Goal: Task Accomplishment & Management: Complete application form

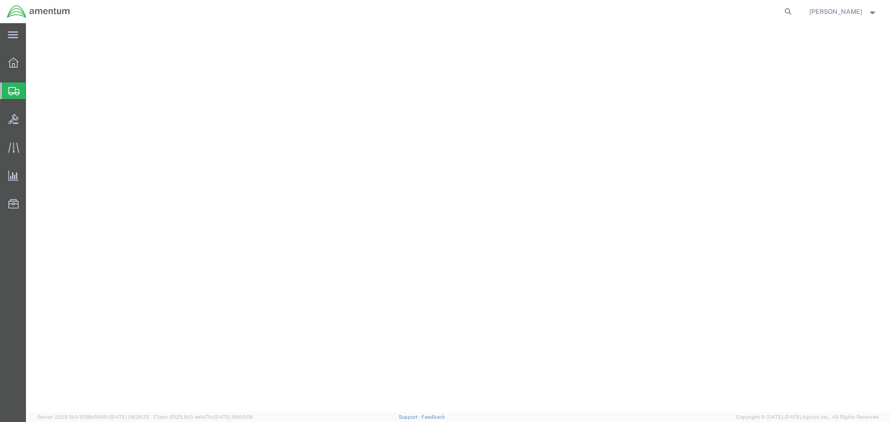
select select "49949"
select select "AZ"
select select
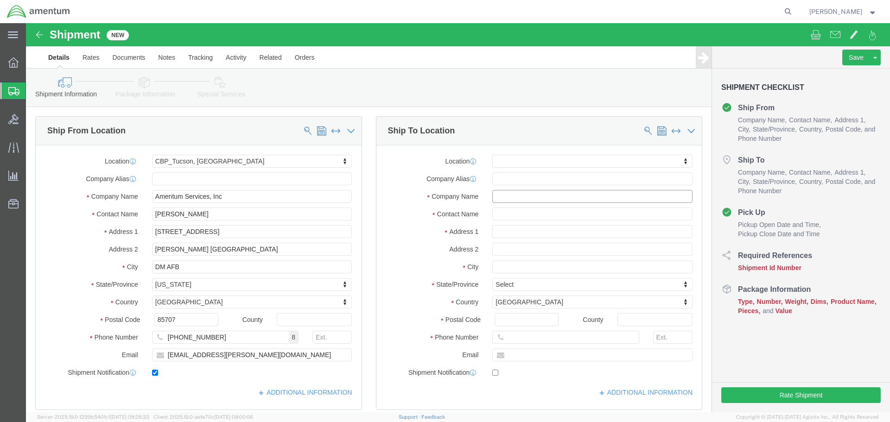
drag, startPoint x: 503, startPoint y: 168, endPoint x: 498, endPoint y: 154, distance: 14.8
click input "text"
type input "A"
type input "CBP"
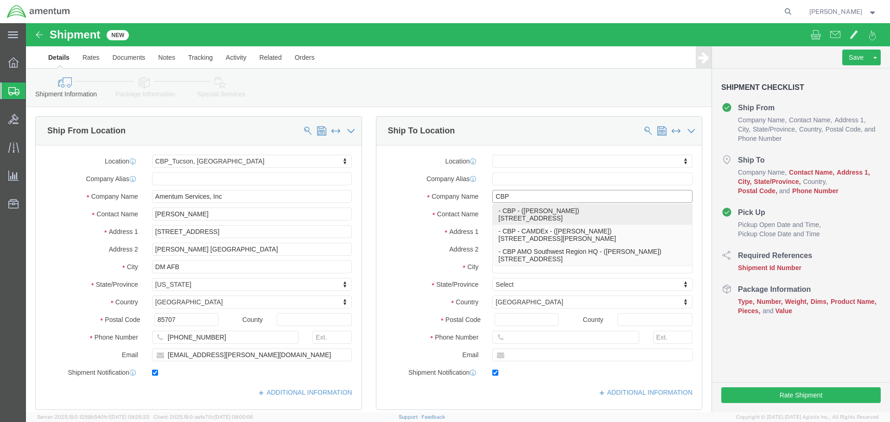
select select
type input "Mike Hall"
type input "41130 Castle Ave"
type input "Bldg #1422"
type input "Selfridge ANGB"
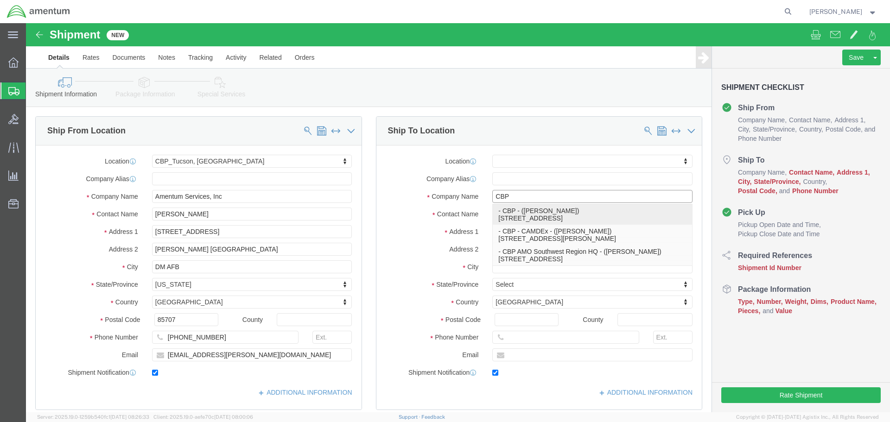
type input "48045"
type input "716-534-7182"
type input "michael.hall@cbp.dhs.gov"
checkbox input "true"
select select "MI"
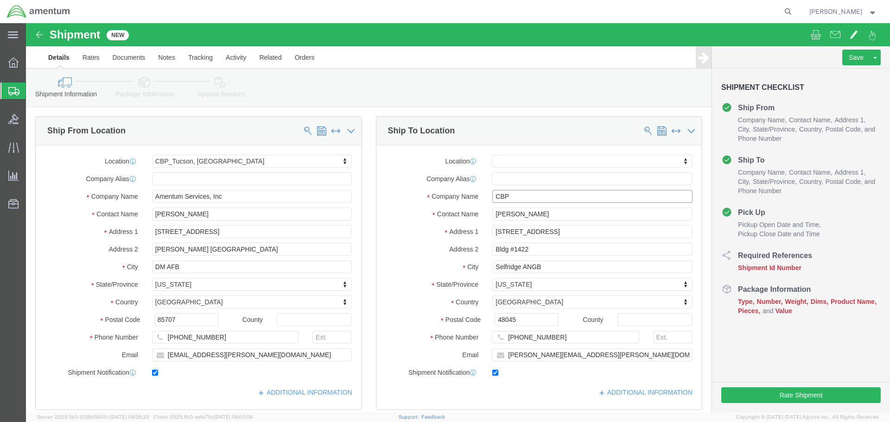
type input "CBP"
type input "[STREET_ADDRESS]"
select select
click input "Bldg #1422"
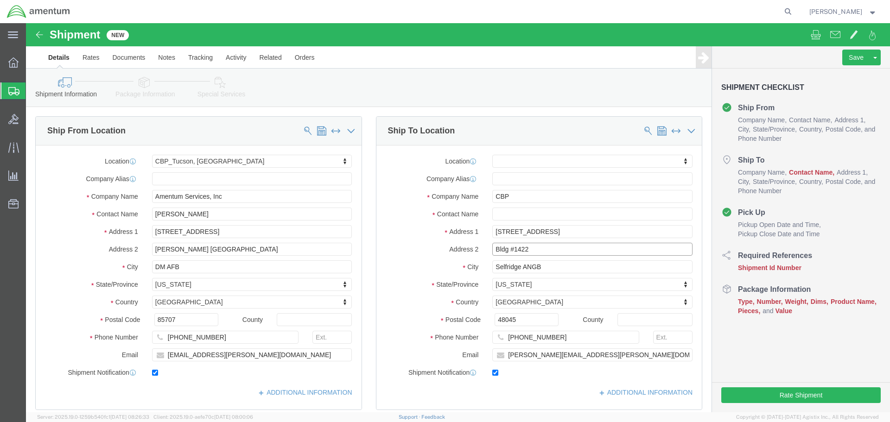
click input "Bldg #1422"
type input "Unit #2"
type input "[GEOGRAPHIC_DATA]"
select select
type input "I"
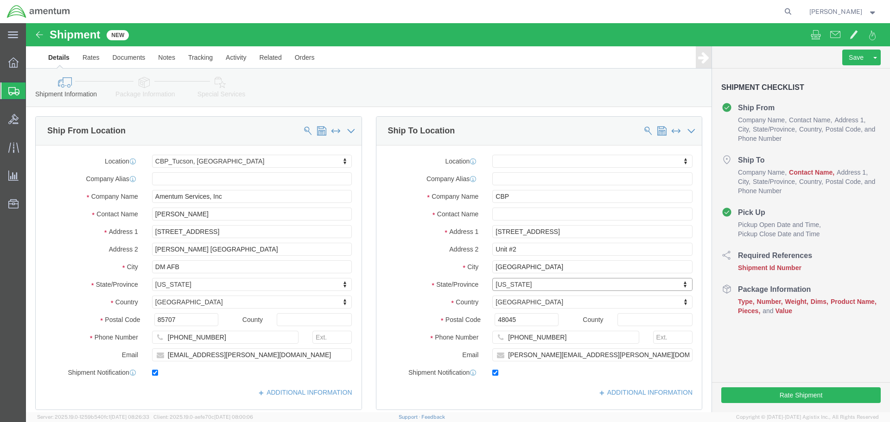
type input "I"
type input "il"
select select
select select "IL"
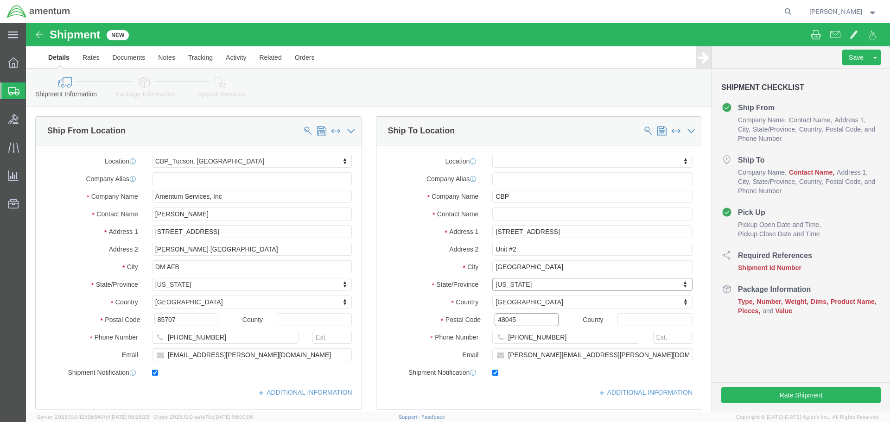
click input "48045"
type input "60185"
select select
checkbox input "false"
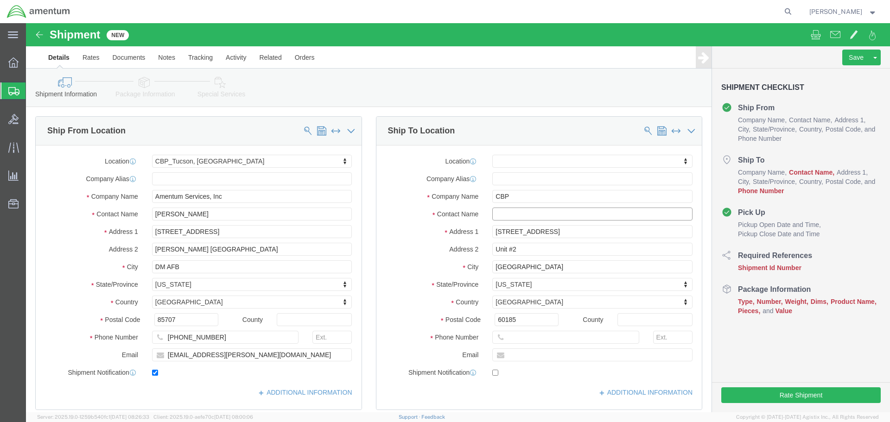
click input "text"
type input "Todd Brattmiller"
type input "850-630-4775"
paste input "todd.brattmiller@amentum.com"
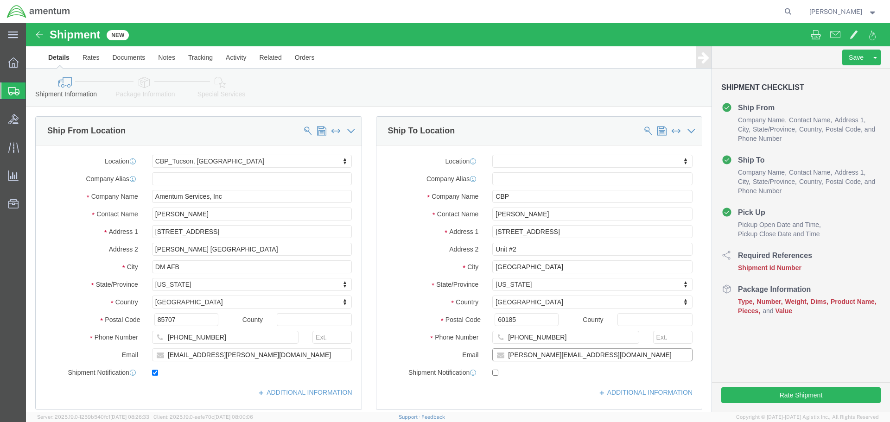
type input "todd.brattmiller@amentum.com"
checkbox input "true"
click input "CBP"
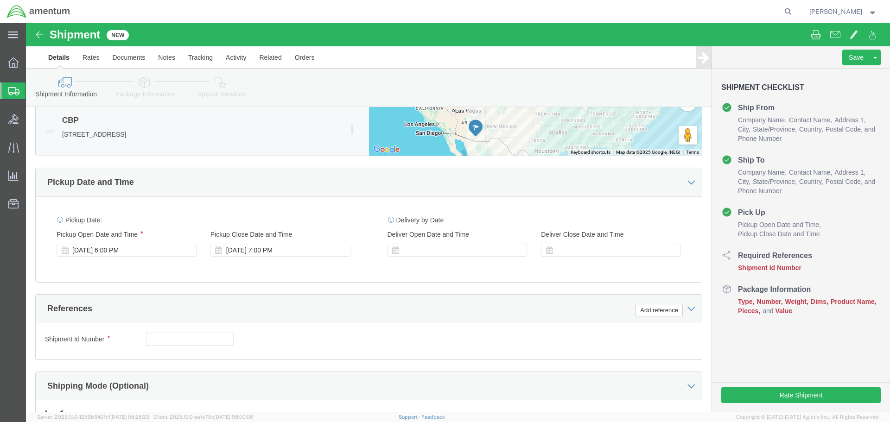
scroll to position [464, 0]
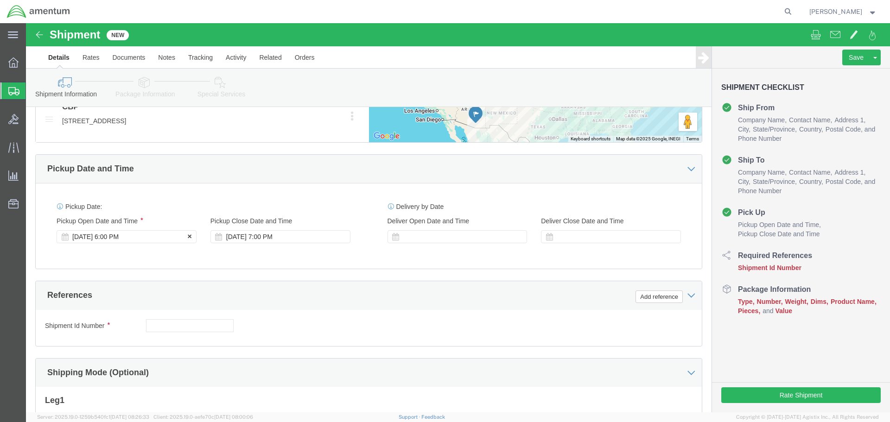
type input "CBP / Amentum"
click div "Sep 14 2025 6:00 PM"
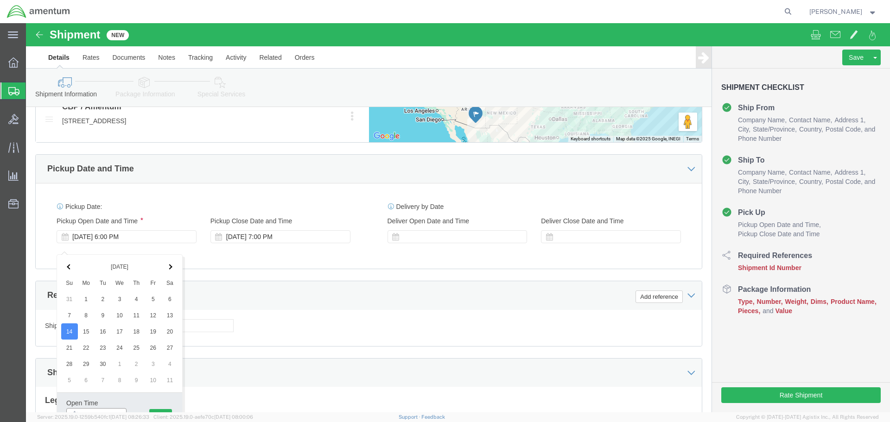
scroll to position [472, 0]
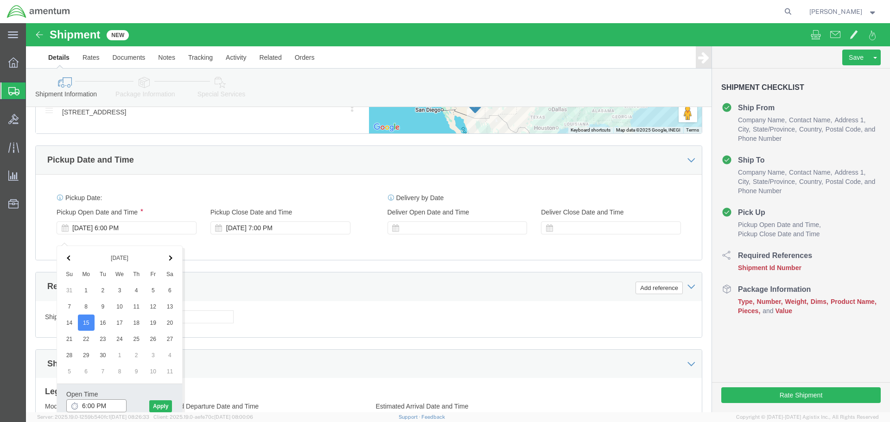
click input "6:00 PM"
type input "8:00 AM"
click button "Apply"
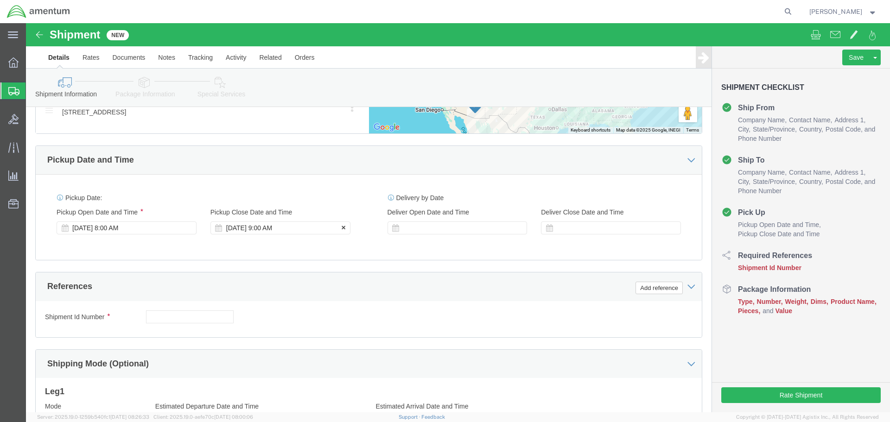
click div "Sep 15 2025 9:00 AM"
type input "3:00 PM"
click button "Apply"
click div
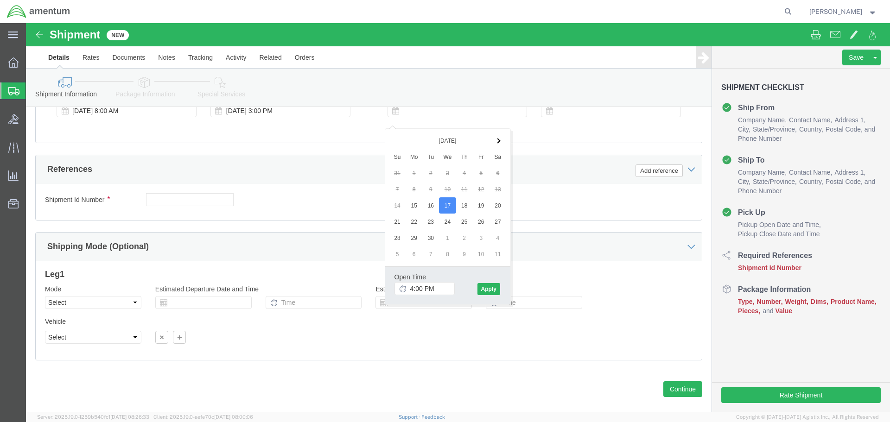
scroll to position [612, 0]
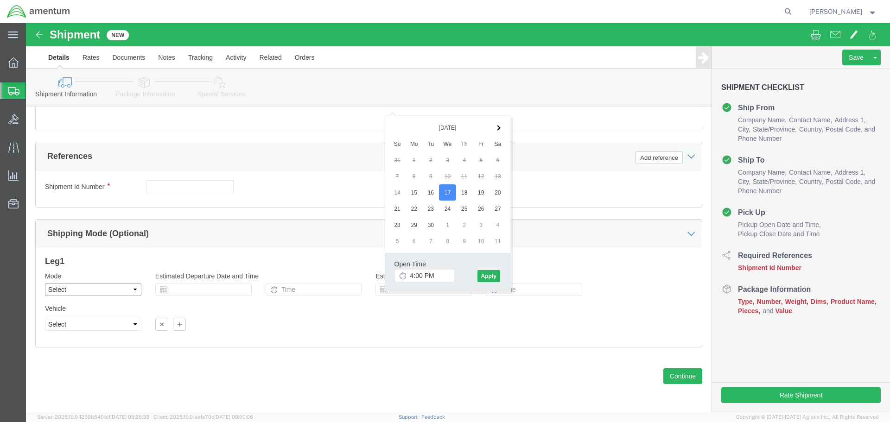
click select "Select Air Less than Truckload Multi-Leg Ocean Freight Rail Small Parcel Truckl…"
click div
click select "Select"
click select "Select Air Less than Truckload Multi-Leg Ocean Freight Rail Small Parcel Truckl…"
select select "TL"
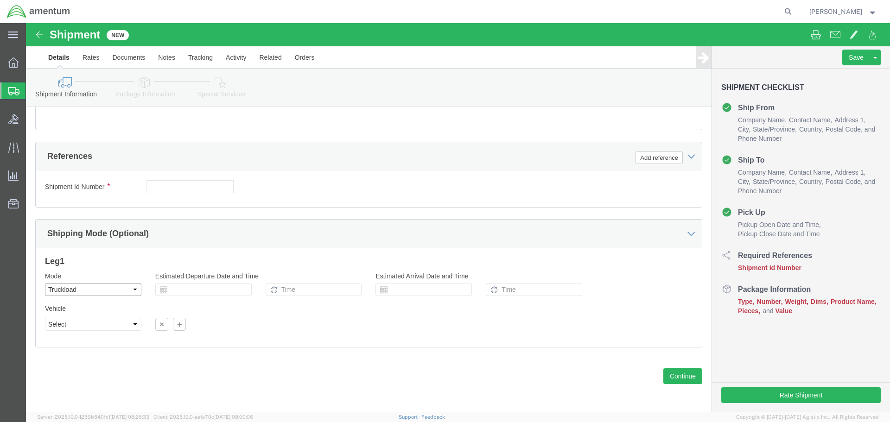
click select "Select Air Less than Truckload Multi-Leg Ocean Freight Rail Small Parcel Truckl…"
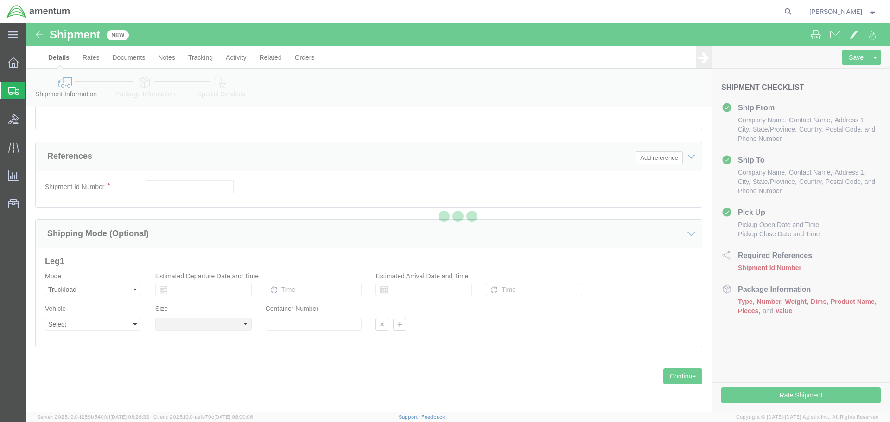
click at [127, 327] on div at bounding box center [458, 217] width 864 height 389
select select
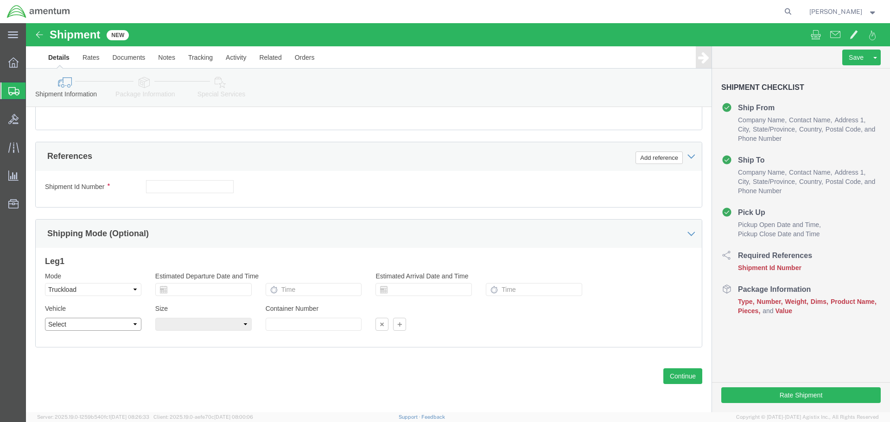
click select "Select 1-Ton (PSS) 10 Wheel 10 Yard Dump Truck 20 Yard Dump Truck Bobtail Botto…"
click div "Shipping Mode (Optional)"
click select "Select Air Less than Truckload Multi-Leg Ocean Freight Rail Small Parcel Truckl…"
select select
click select "Select Air Less than Truckload Multi-Leg Ocean Freight Rail Small Parcel Truckl…"
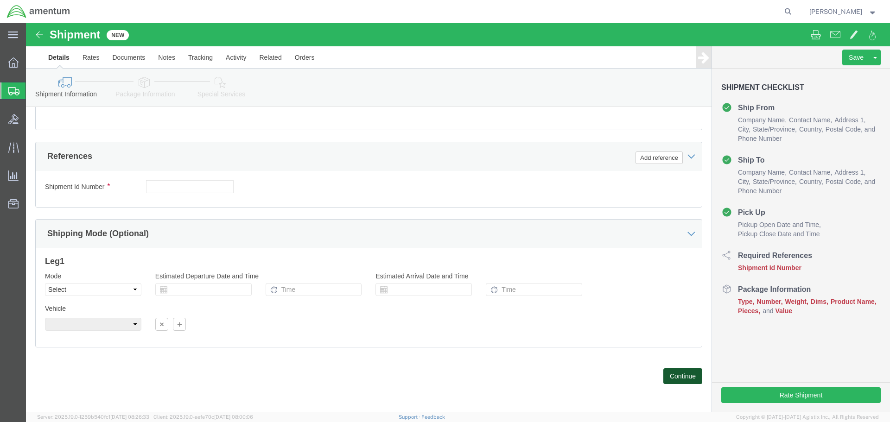
drag, startPoint x: 641, startPoint y: 348, endPoint x: 535, endPoint y: 256, distance: 140.0
click button "Continue"
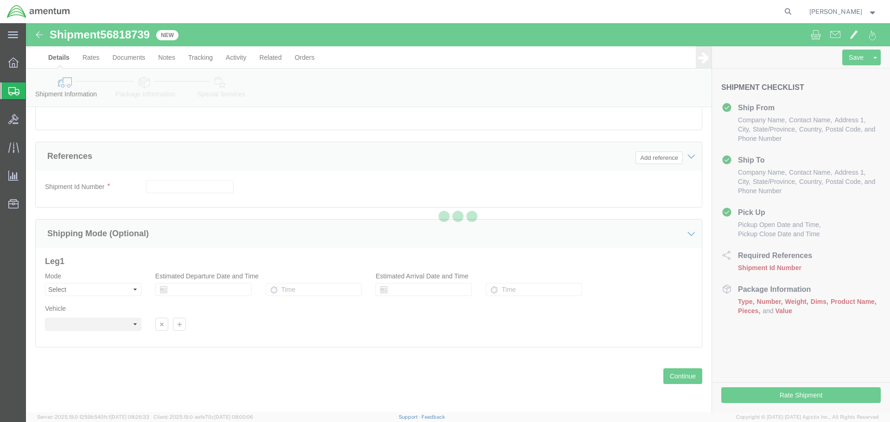
select select "49949"
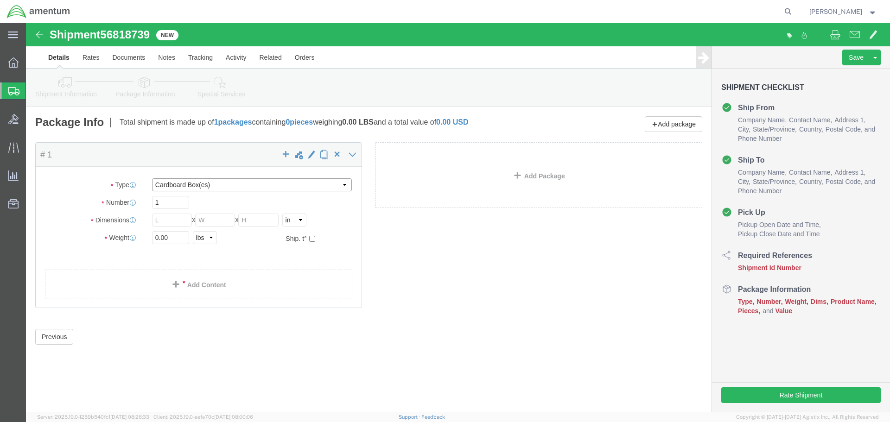
click select "Select BCK Boxes Bale(s) Basket(s) Bolt(s) Bottle(s) Buckets Bulk Bundle(s) Can…"
select select "CRAT"
click select "Select BCK Boxes Bale(s) Basket(s) Bolt(s) Bottle(s) Buckets Bulk Bundle(s) Can…"
click div "Previous Continue"
drag, startPoint x: 831, startPoint y: 36, endPoint x: 754, endPoint y: 57, distance: 79.7
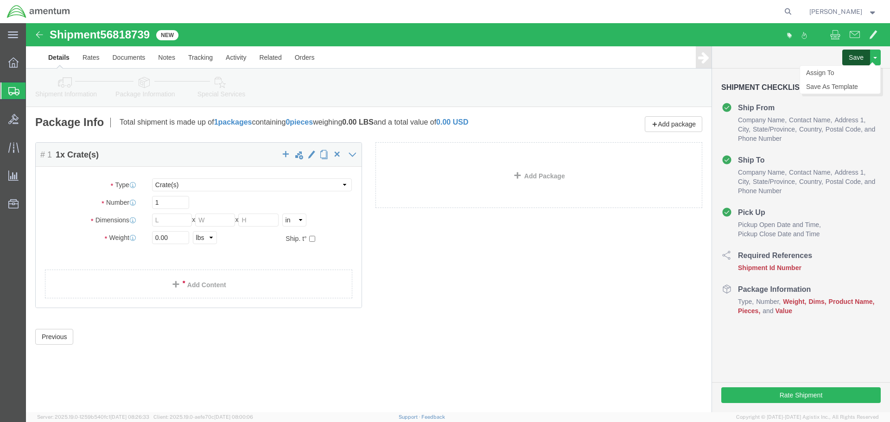
click button "Save"
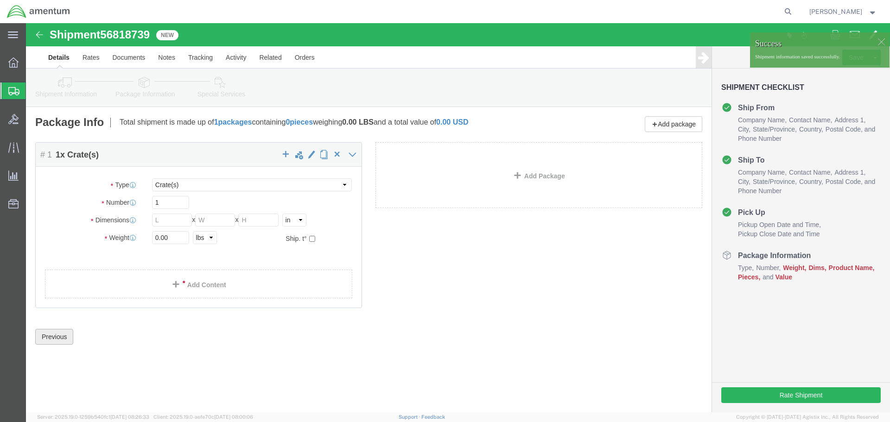
click button "Previous"
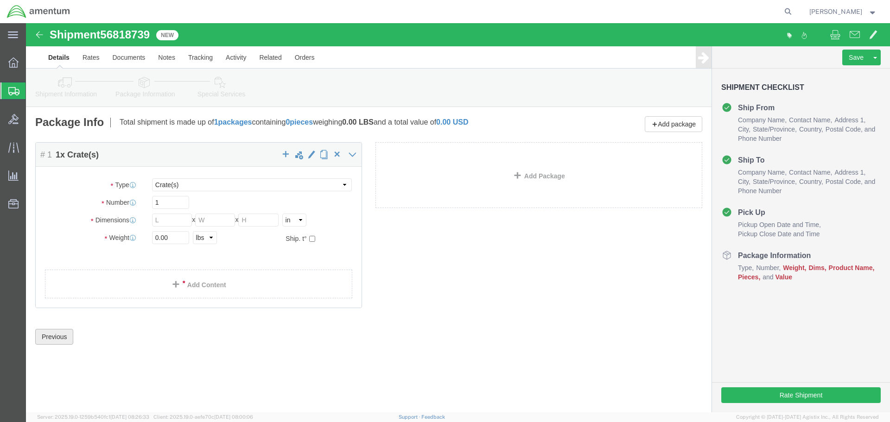
click button "Previous"
click h1 "Shipment 56818739"
click link "Details"
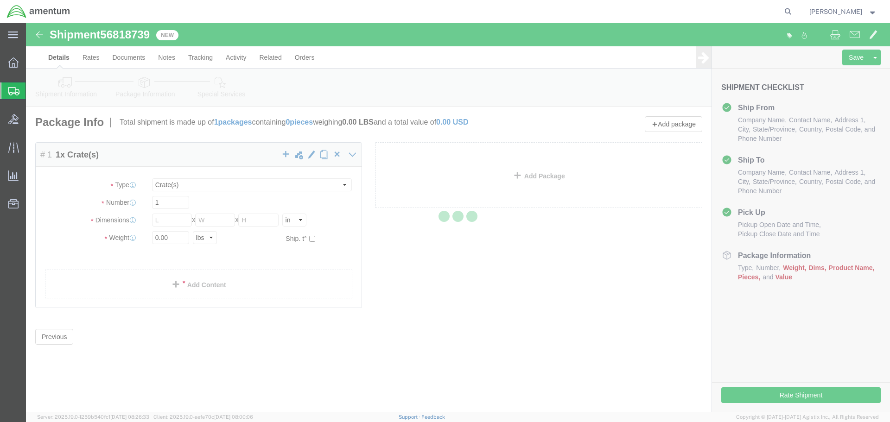
select select "49949"
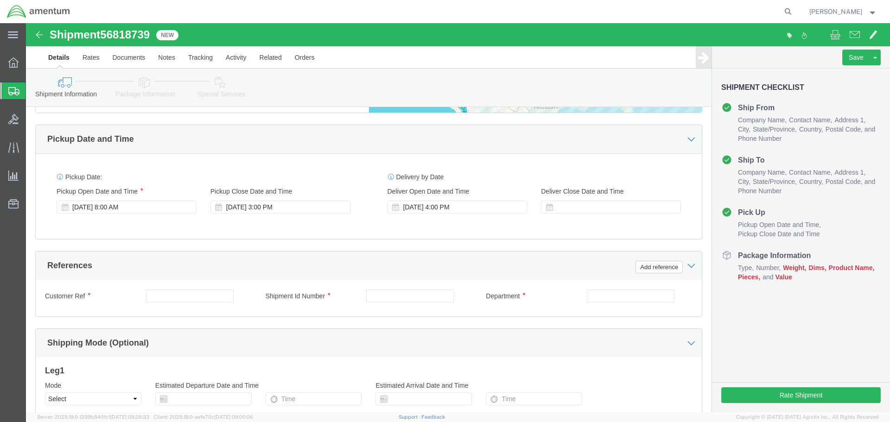
scroll to position [563, 0]
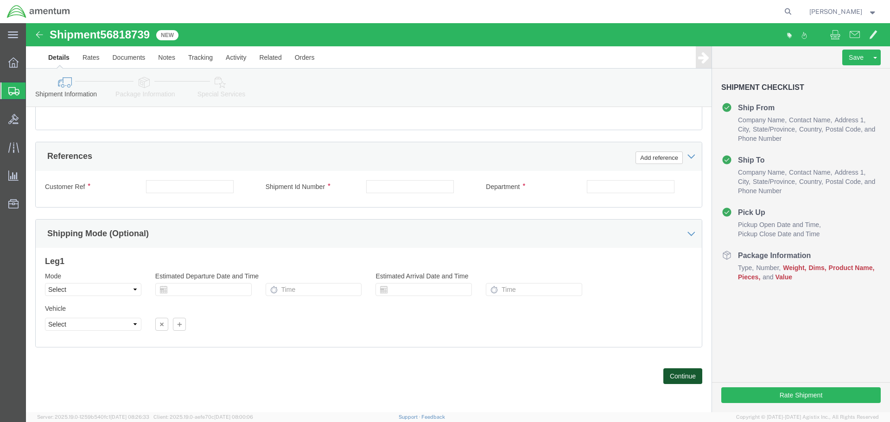
click button "Continue"
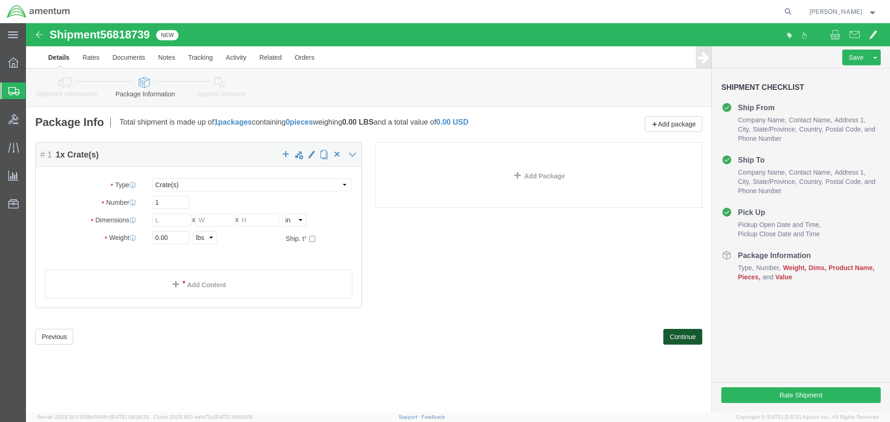
click button "Continue"
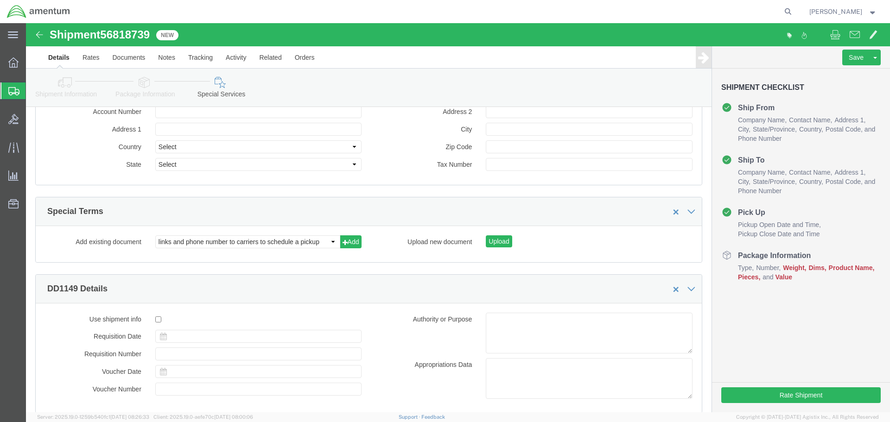
scroll to position [1098, 0]
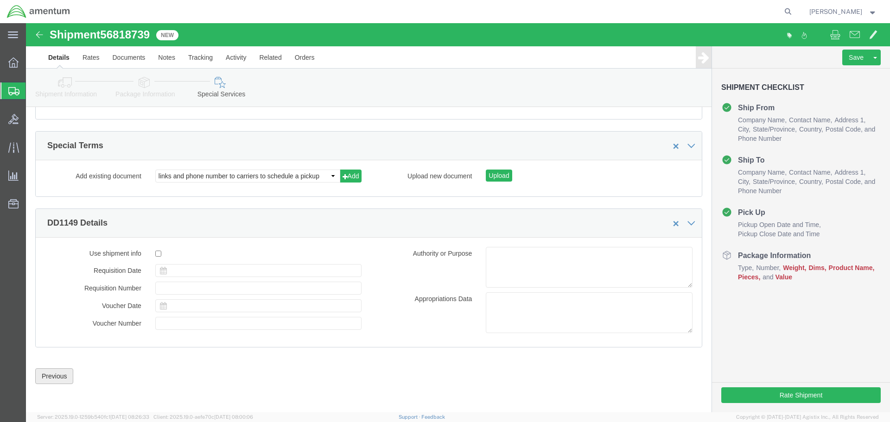
click button "Previous"
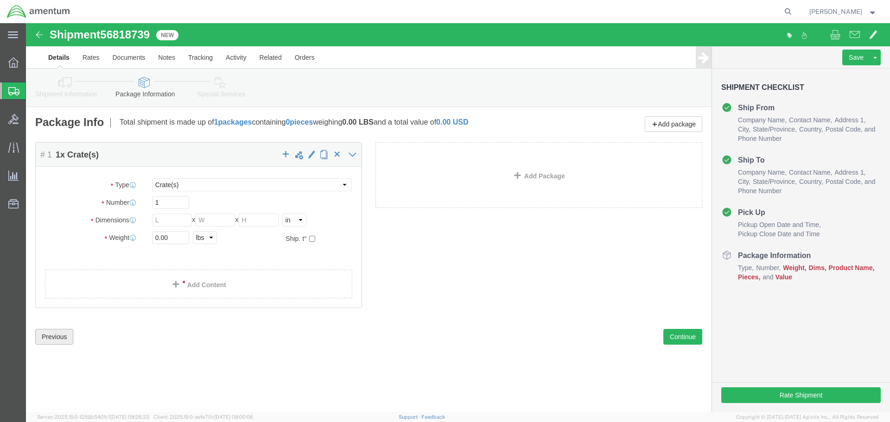
scroll to position [0, 0]
click button "Continue"
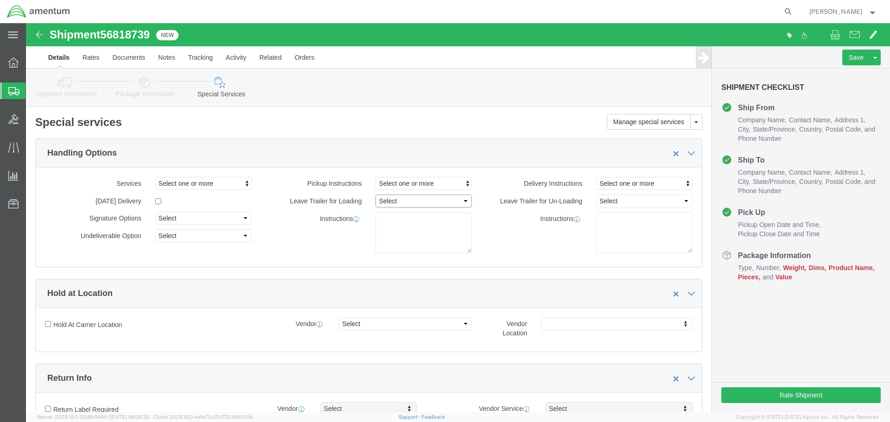
click select "Select 1 Hour 2 Hour 3 Hour 4 Hour 5 Hour 6 Hour 7 Hour 8 Hour 1 Day 2 Days 3 D…"
click textarea
type textarea "H"
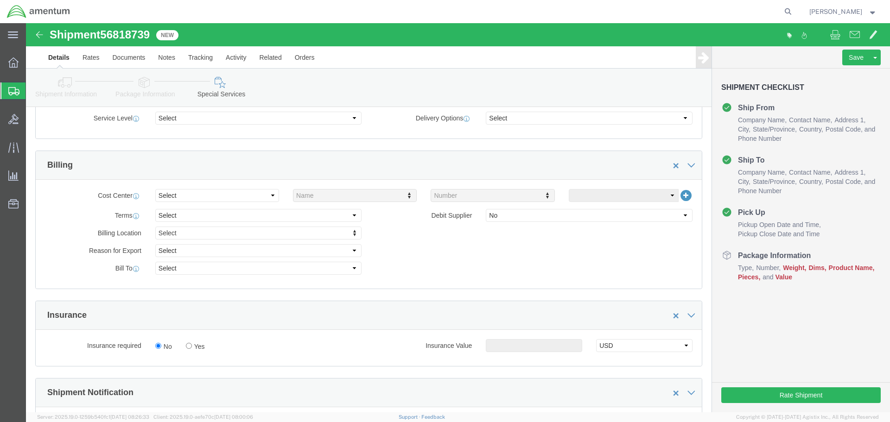
scroll to position [371, 0]
click input "Yes"
radio input "true"
click input "text"
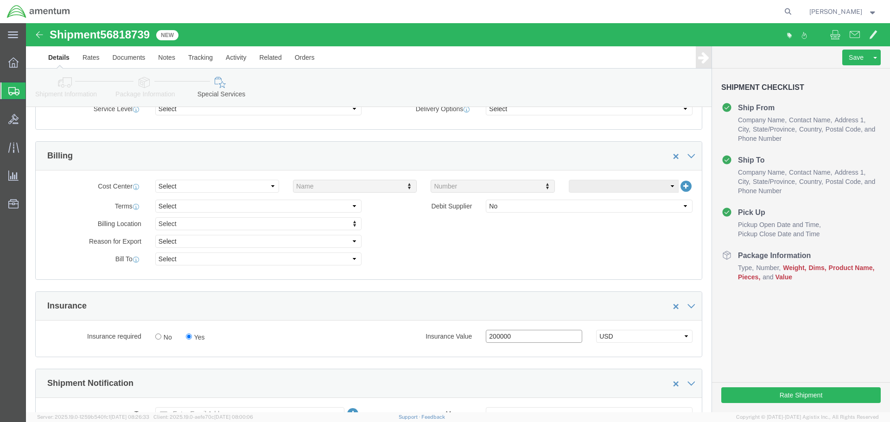
scroll to position [232, 0]
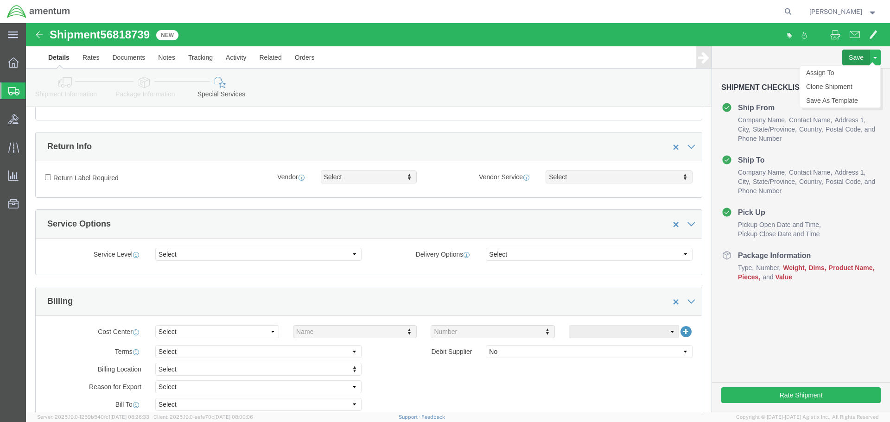
type input "200000"
click button "Save"
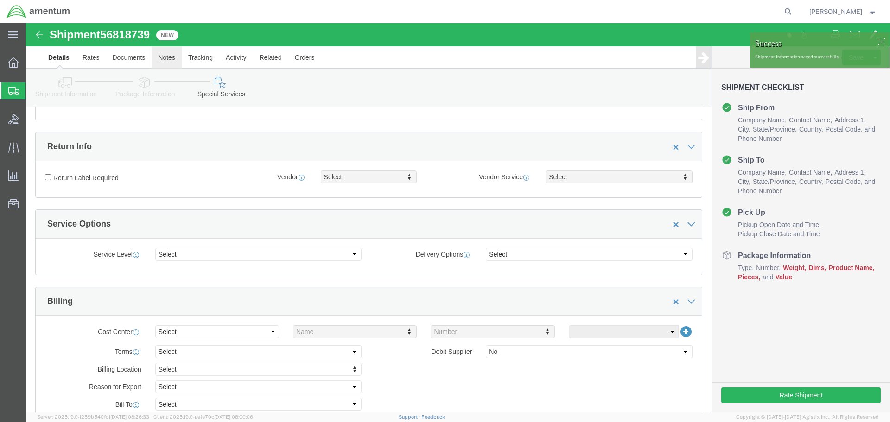
click link "Notes"
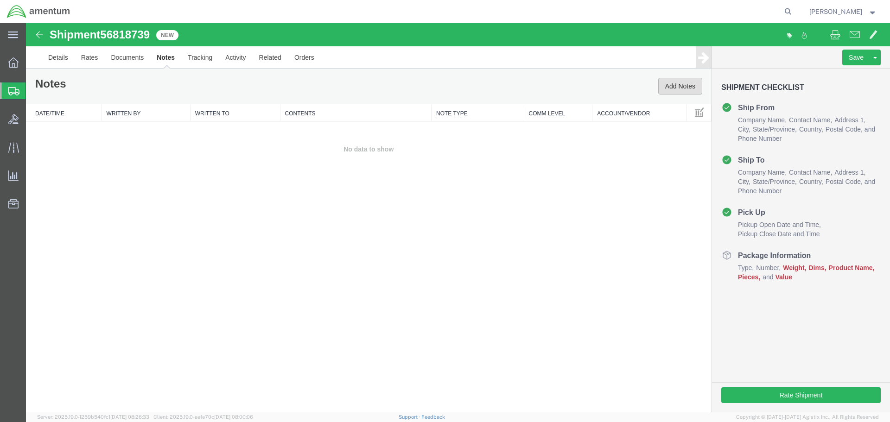
click at [676, 82] on button "Add Notes" at bounding box center [680, 86] width 44 height 17
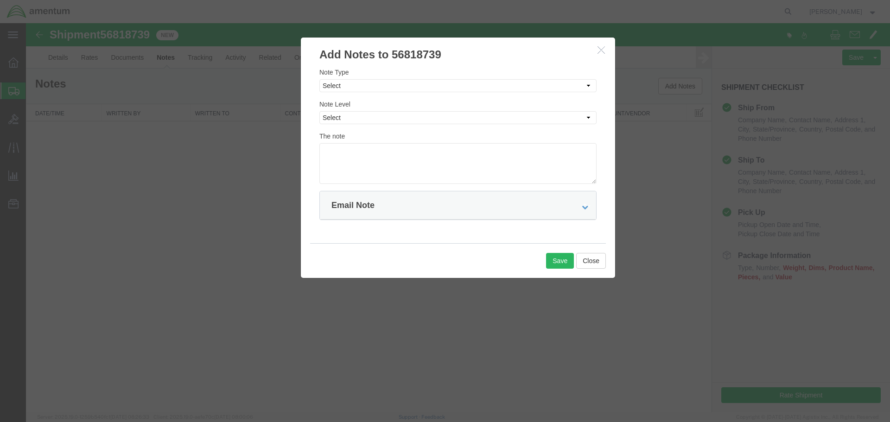
click at [379, 203] on div "Email Note" at bounding box center [458, 205] width 276 height 28
click at [331, 159] on textarea at bounding box center [457, 163] width 277 height 41
type textarea "Please ensure bid include insurance value of $161,000"
click at [415, 119] on select "Select Private to Account Private to Vendor Public" at bounding box center [457, 117] width 277 height 13
select select "PUBLIC"
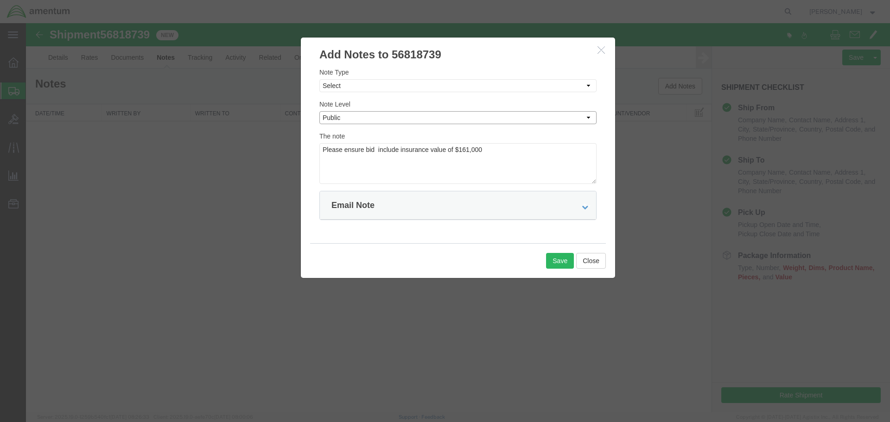
click at [319, 111] on select "Select Private to Account Private to Vendor Public" at bounding box center [457, 117] width 277 height 13
click at [363, 79] on div "Note Type Select Approval Bid Notes Carrier Change Notes Claim Notes Content Ha…" at bounding box center [457, 79] width 277 height 25
click at [362, 85] on select "Select Approval Bid Notes Carrier Change Notes Claim Notes Content Hazmat Notes…" at bounding box center [457, 85] width 277 height 13
select select "BID_NOTES"
click at [319, 79] on select "Select Approval Bid Notes Carrier Change Notes Claim Notes Content Hazmat Notes…" at bounding box center [457, 85] width 277 height 13
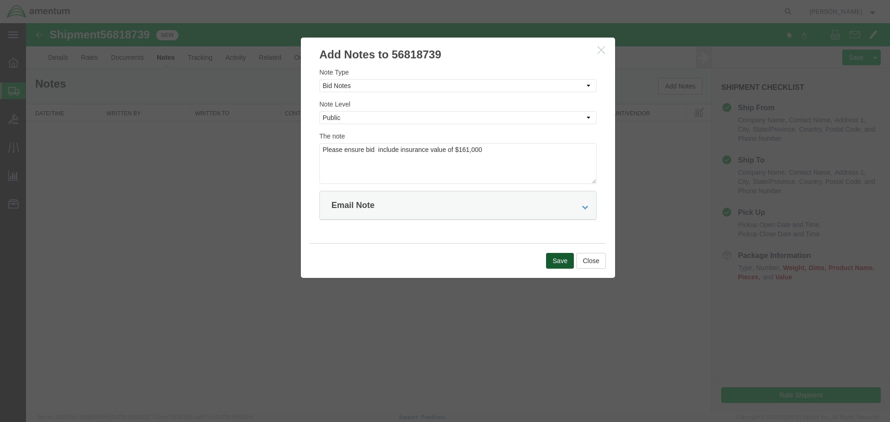
click at [559, 257] on button "Save" at bounding box center [560, 261] width 28 height 16
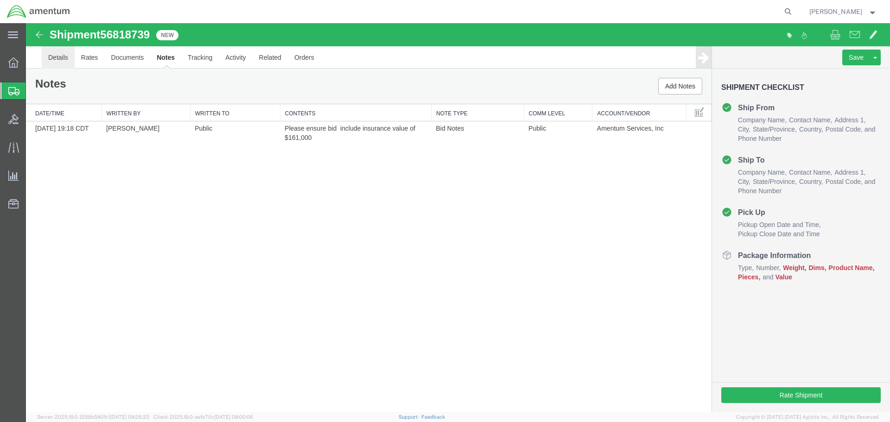
click at [58, 57] on link "Details" at bounding box center [58, 57] width 33 height 22
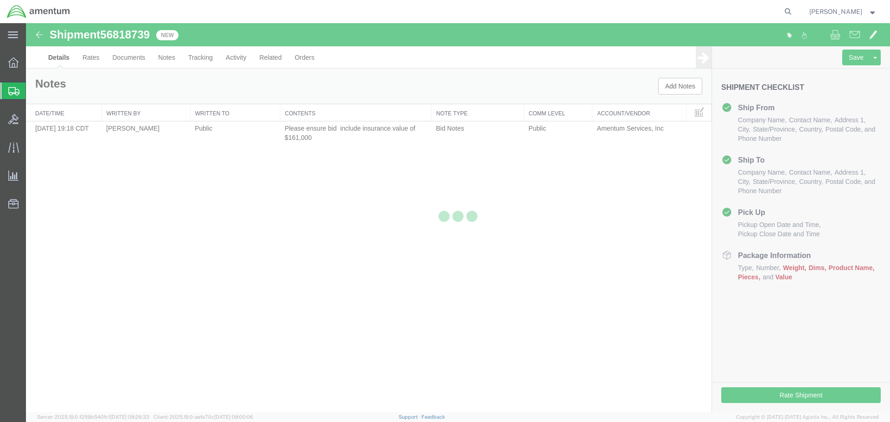
select select "49949"
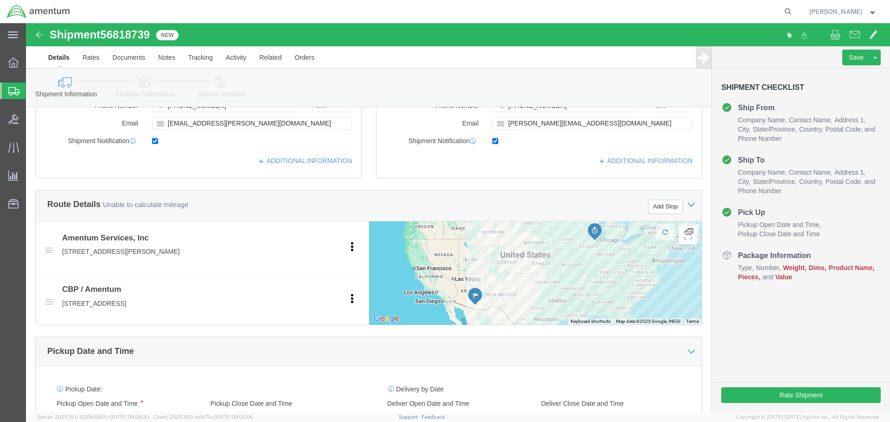
scroll to position [417, 0]
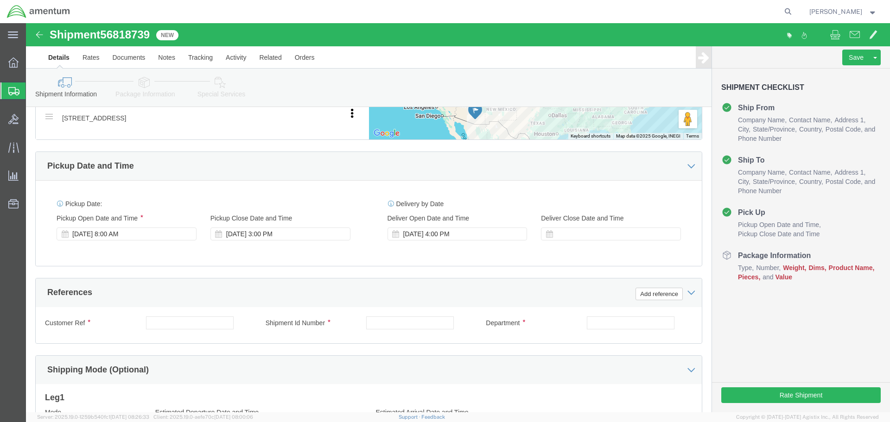
click div "Sep 17 2025 4:00 PM"
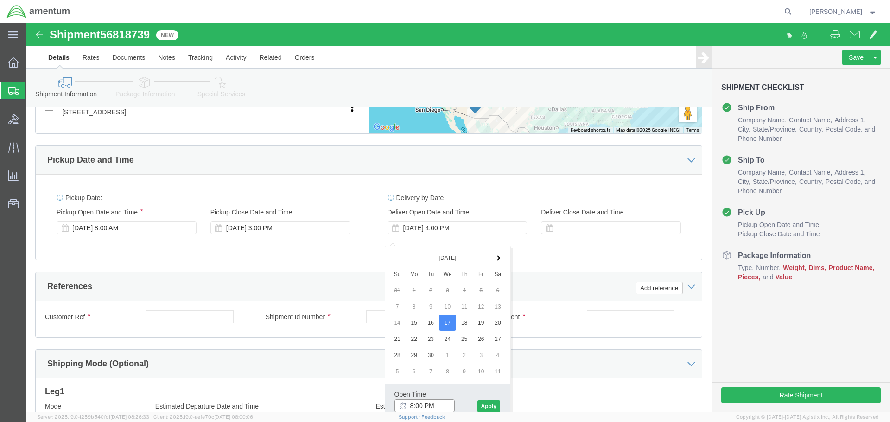
type input "8:00 AM"
click button "Apply"
click div
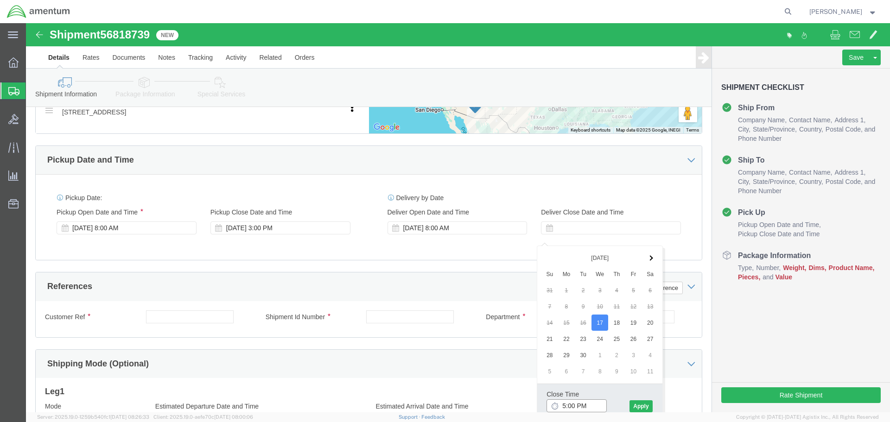
type input "3:00 PM"
click button "Apply"
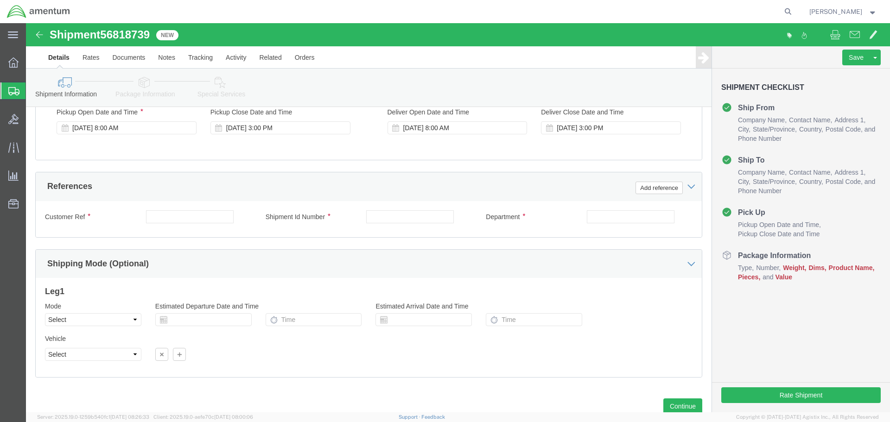
scroll to position [470, 0]
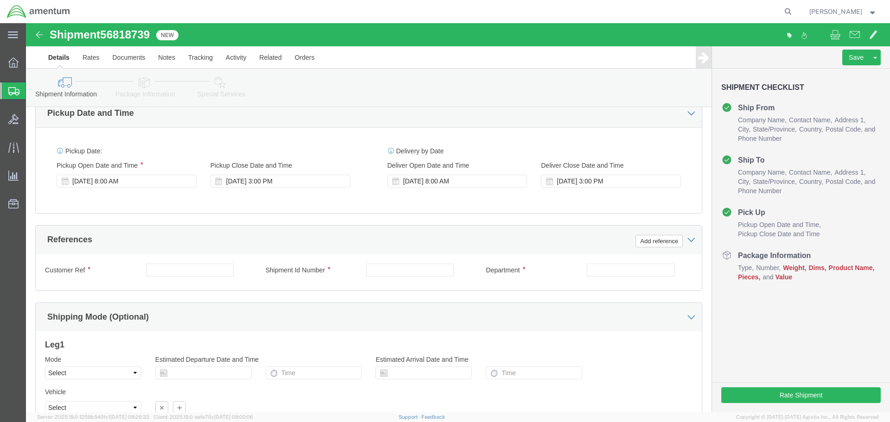
click div "Customer Ref"
click input "text"
type input "CBP"
type input "Hoist"
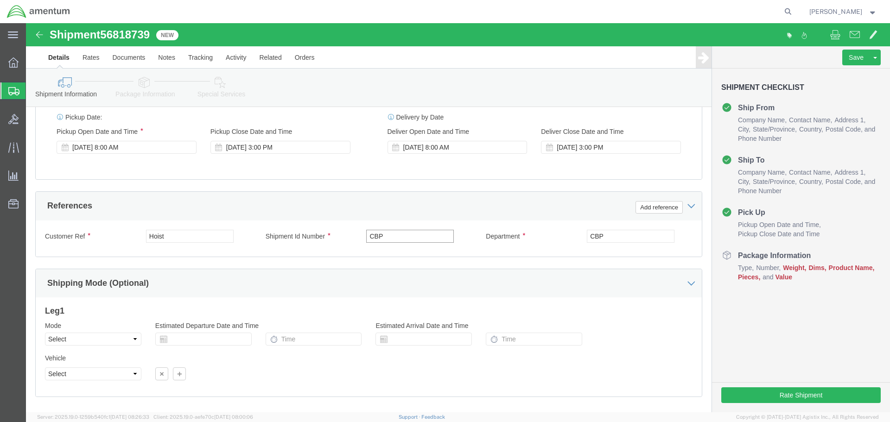
scroll to position [563, 0]
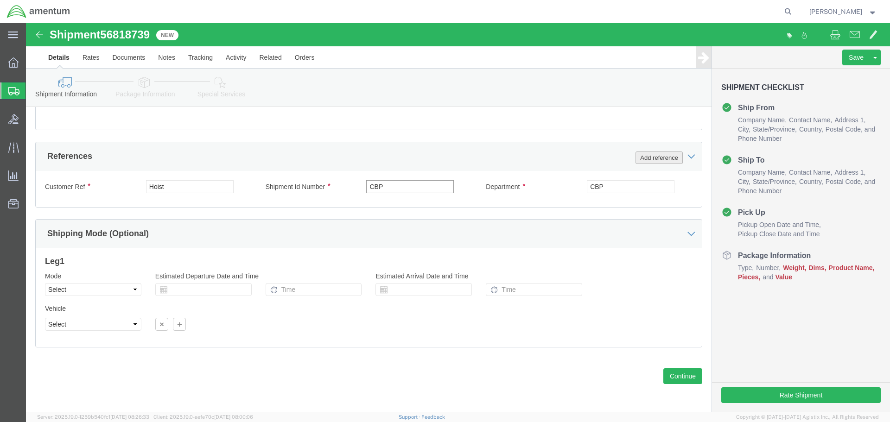
type input "CBP"
click button "Add reference"
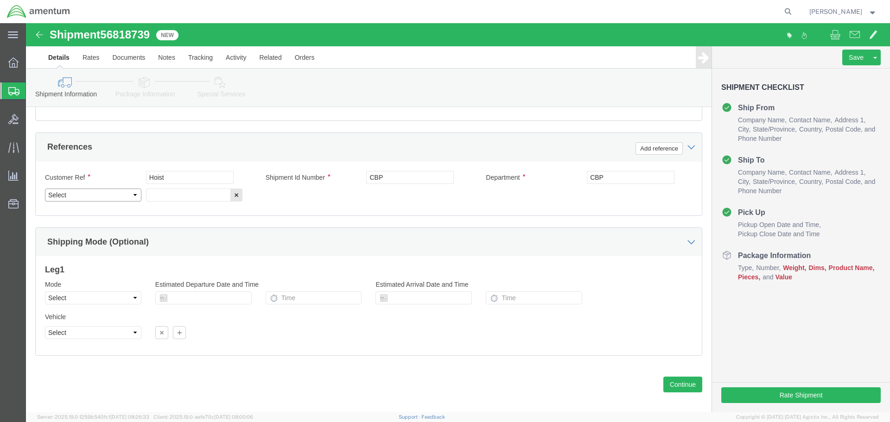
click select "Select Account Type Activity ID Airline Appointment Number ASN Batch Request # …"
select select "PROJNUM"
click select "Select Account Type Activity ID Airline Appointment Number ASN Batch Request # …"
click input "text"
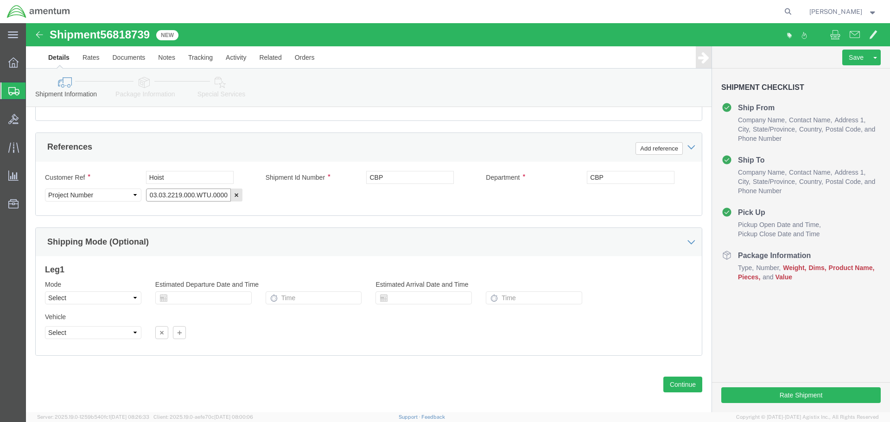
type input "6118.03.03.2219.000.WTU.0000"
click button "Continue"
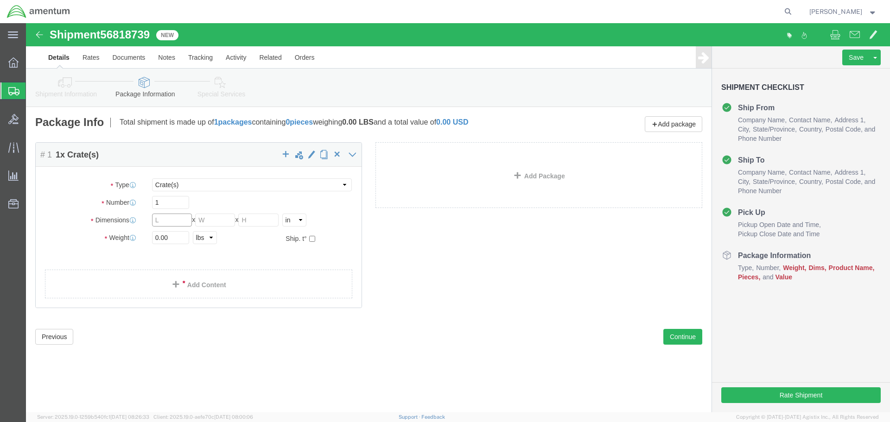
click input "text"
type input "49"
type input "23"
type input "35"
type input "200"
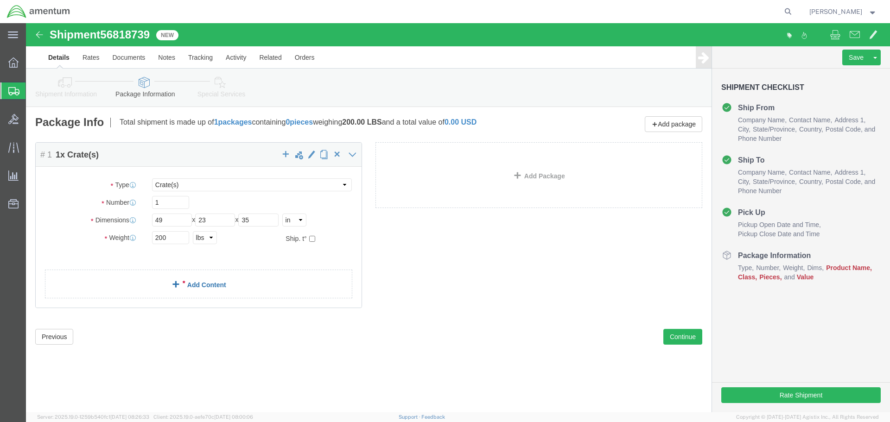
click link "Add Content"
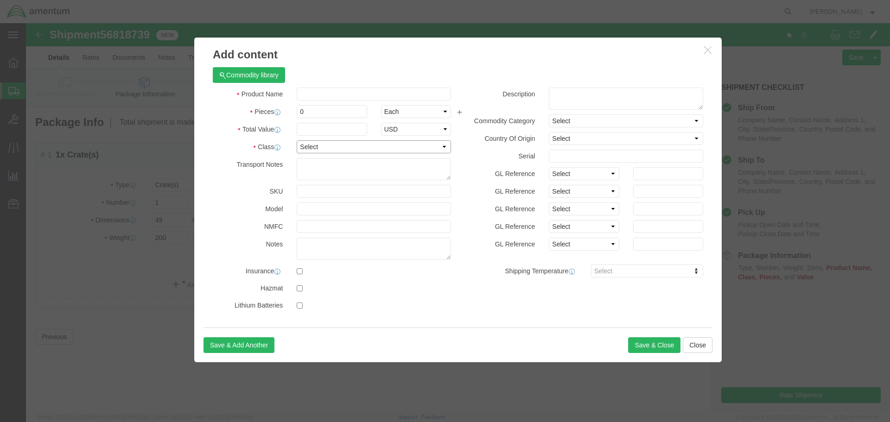
click select "Select 50 55 60 65 70 85 92.5 100 125 175 250 300 400"
select select "100"
click select "Select 50 55 60 65 70 85 92.5 100 125 175 250 300 400"
click input "text"
type input "UH-60 Hoist"
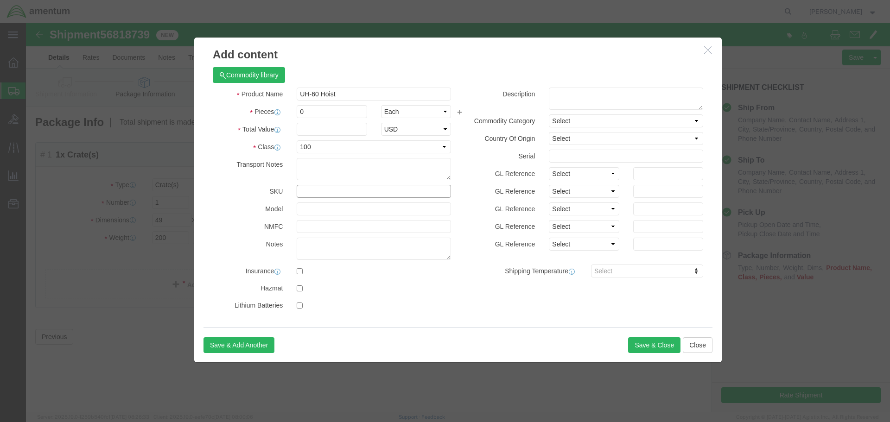
click input "text"
click button "Save & Close"
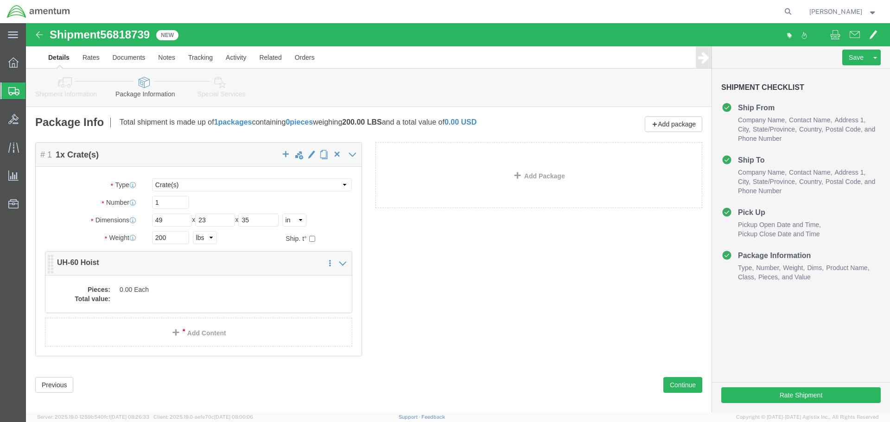
click dd "0.00 Each"
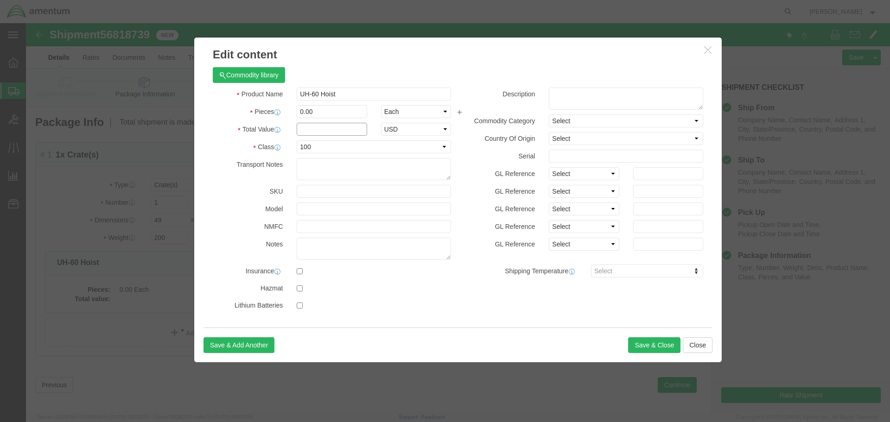
click input "text"
type input "161000"
drag, startPoint x: 271, startPoint y: 251, endPoint x: 314, endPoint y: 251, distance: 43.6
click input "checkbox"
checkbox input "true"
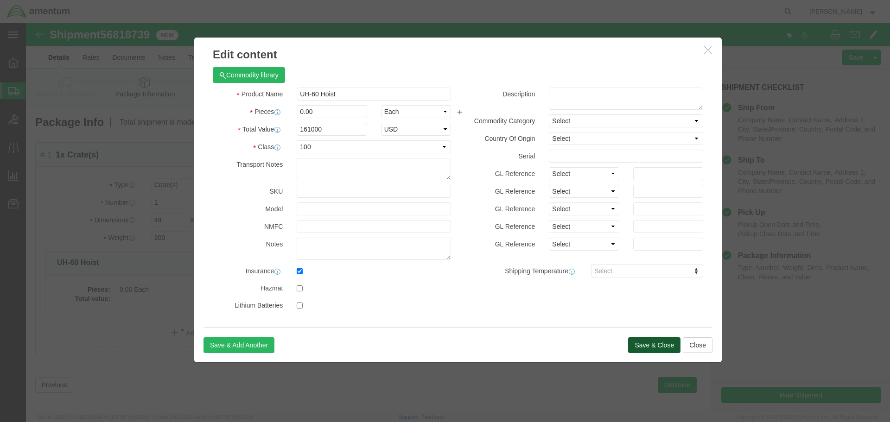
click button "Save & Close"
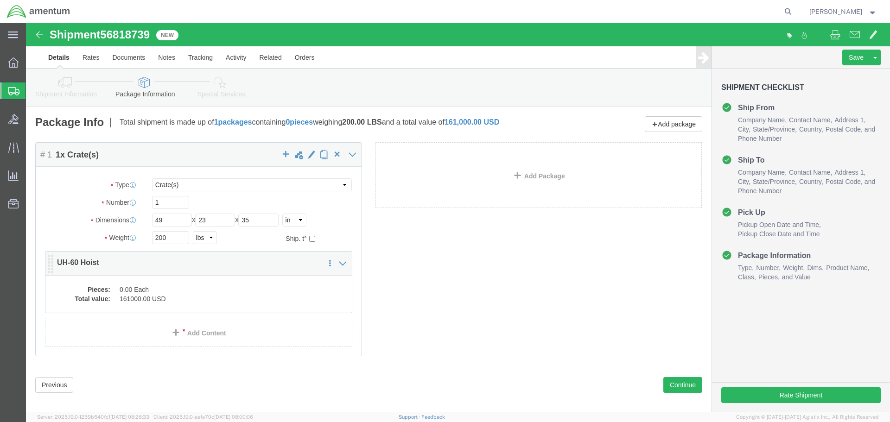
click dd "0.00 Each"
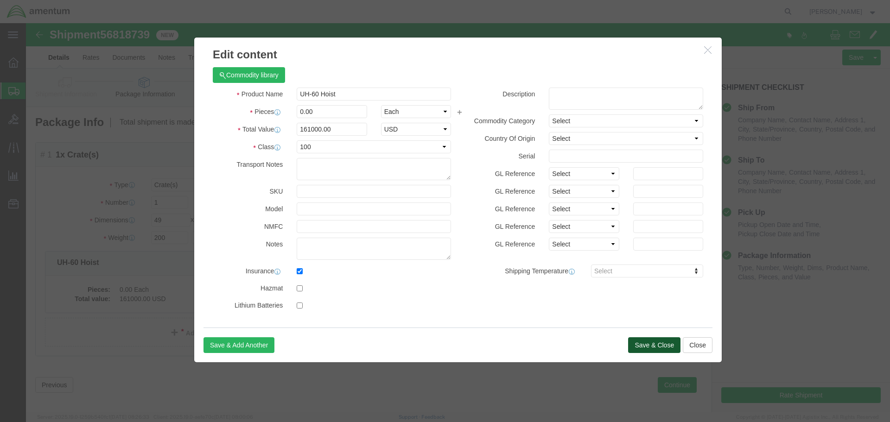
click button "Save & Close"
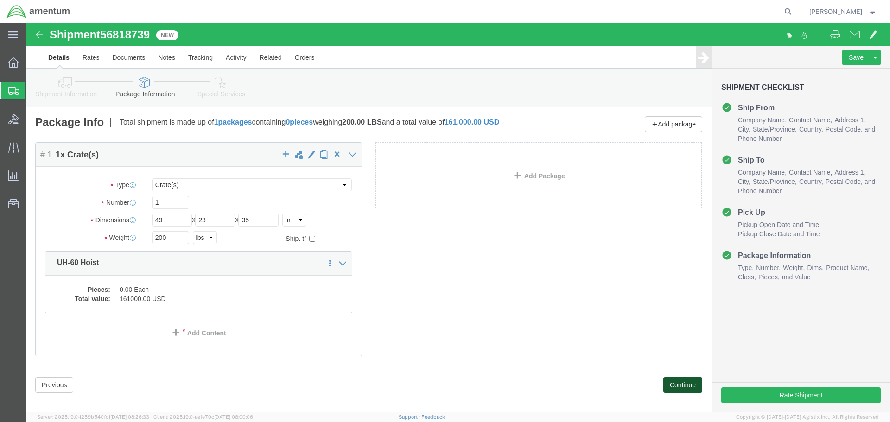
click button "Continue"
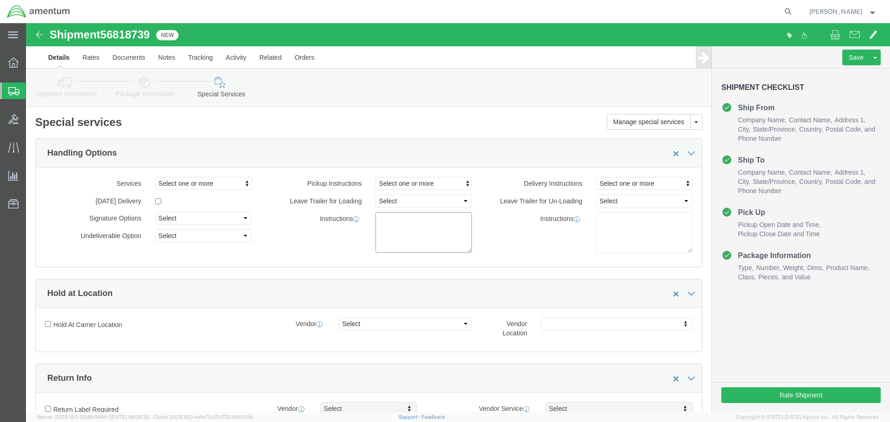
click textarea
type textarea "Pickup 9/15 in AM"
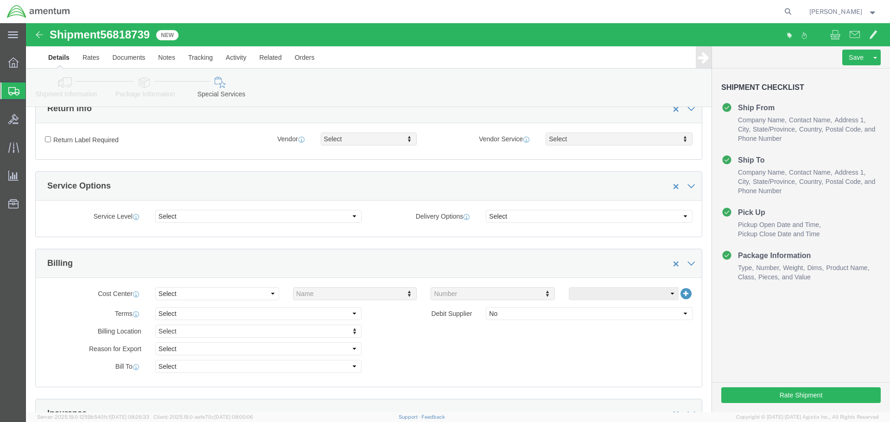
scroll to position [278, 0]
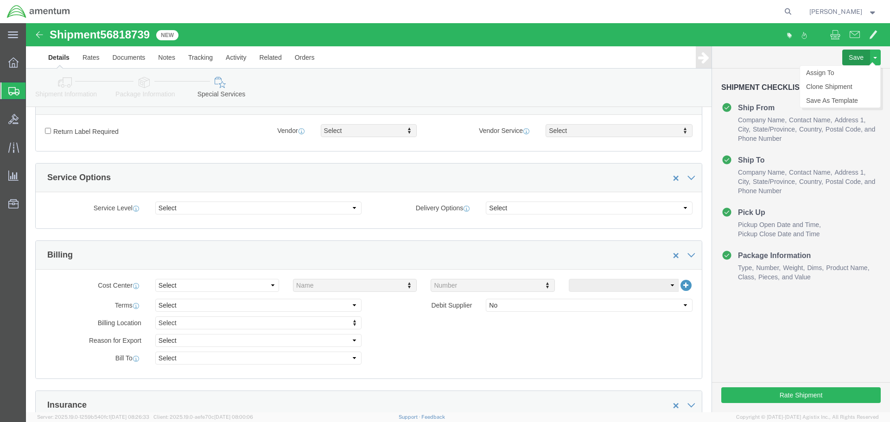
type textarea "Delivery [DATE]."
click button "Save"
click span "56818739"
copy span "56818739"
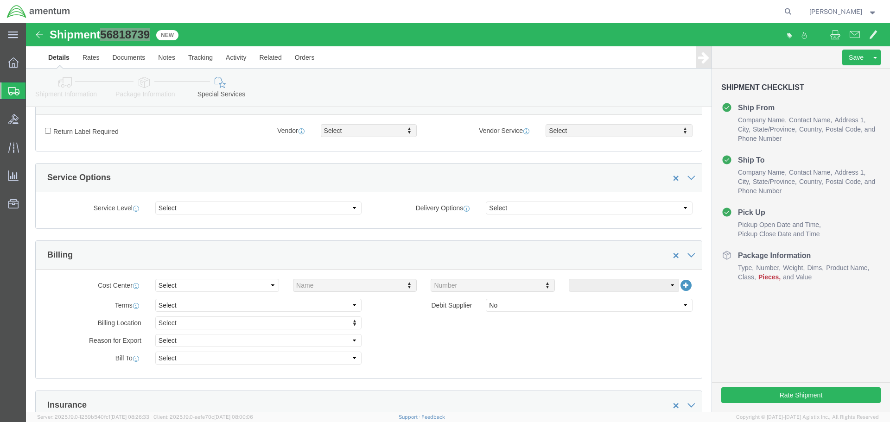
click at [351, 22] on div at bounding box center [436, 11] width 719 height 23
drag, startPoint x: 39, startPoint y: 35, endPoint x: 40, endPoint y: 40, distance: 5.1
click link "Details"
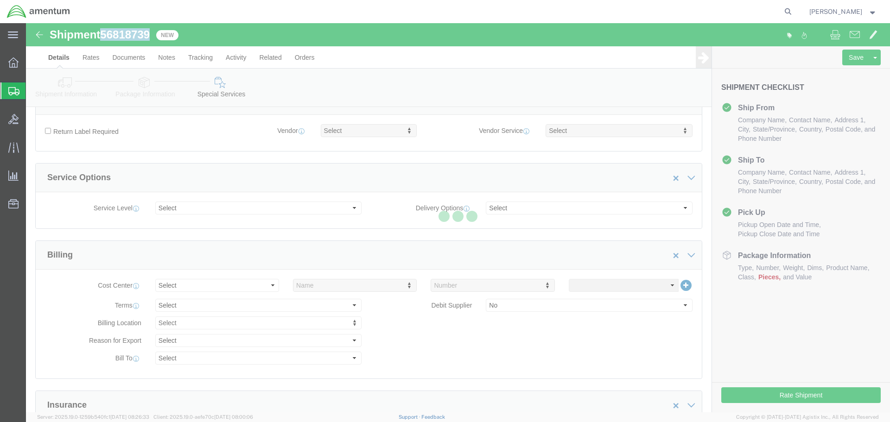
select select "49949"
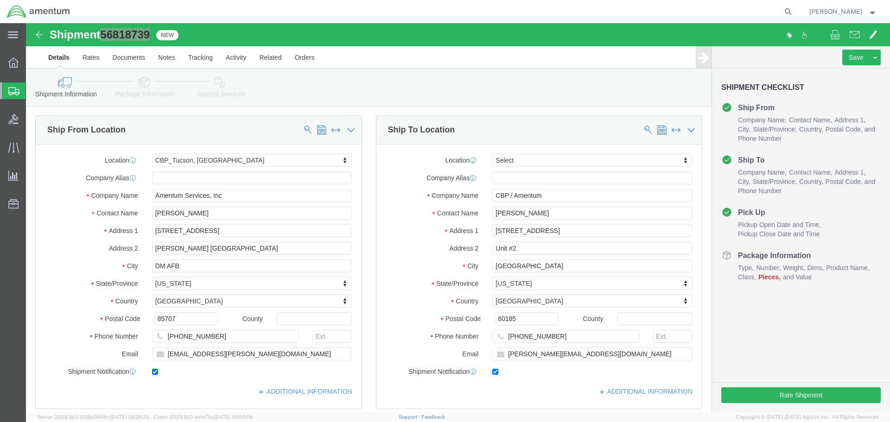
scroll to position [0, 0]
drag, startPoint x: 580, startPoint y: 334, endPoint x: 480, endPoint y: 329, distance: 100.3
click input "todd.brattmiller@amentum.com"
paste input "nick.derry"
type input "[EMAIL_ADDRESS][DOMAIN_NAME]"
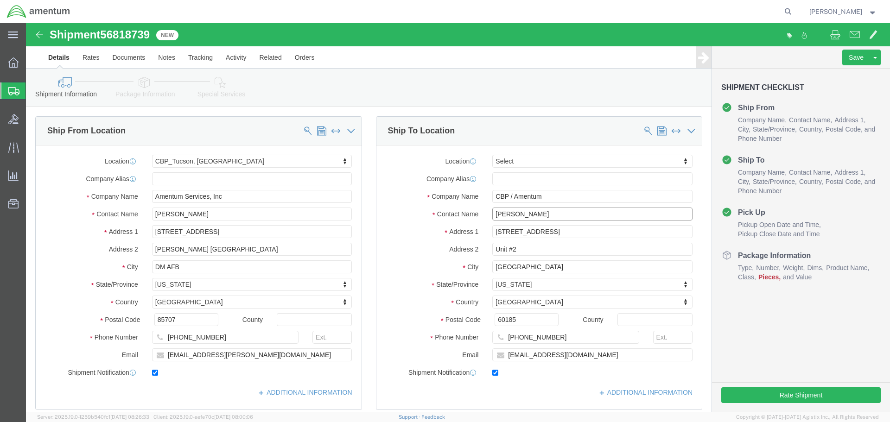
drag, startPoint x: 527, startPoint y: 191, endPoint x: 435, endPoint y: 193, distance: 91.4
click div "Contact Name Todd Brattmiller"
type input "[PERSON_NAME]"
click input "850-630-4775"
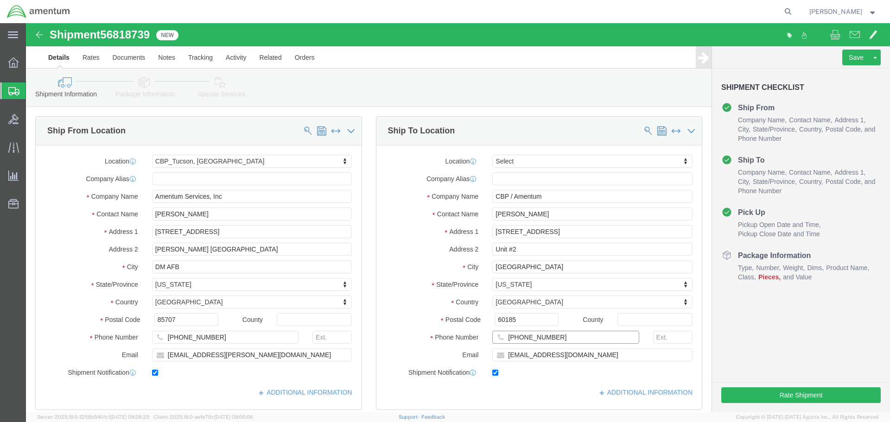
click input "850-630-4775"
drag, startPoint x: 498, startPoint y: 316, endPoint x: 505, endPoint y: 315, distance: 6.6
click input "text"
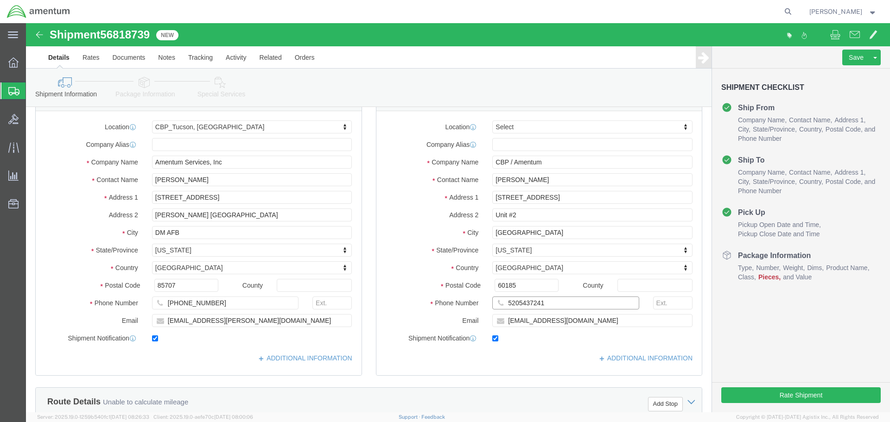
scroll to position [93, 0]
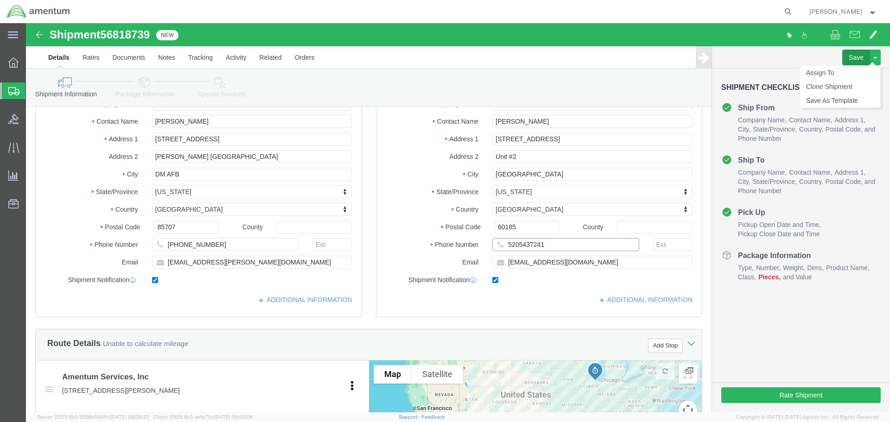
type input "5205437241"
click button "Save"
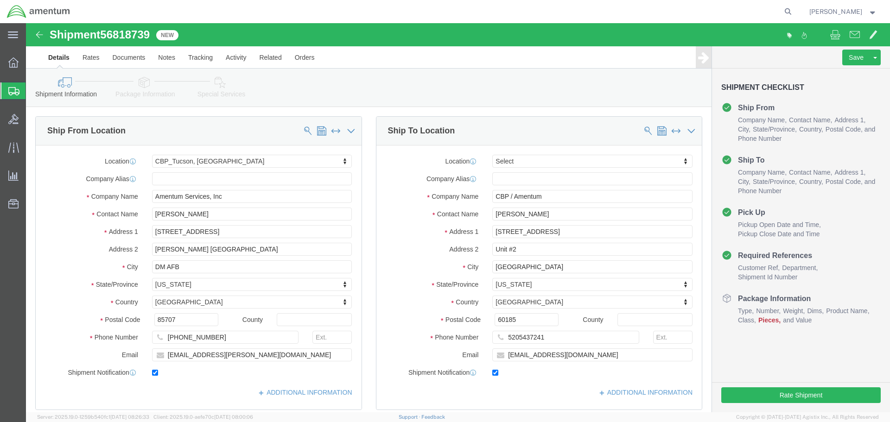
select select "49949"
select select
